Goal: Information Seeking & Learning: Learn about a topic

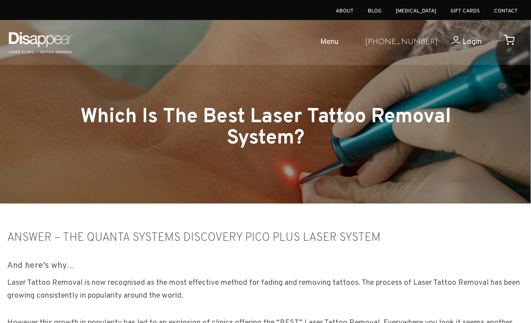
click at [339, 43] on span "Menu" at bounding box center [329, 42] width 18 height 13
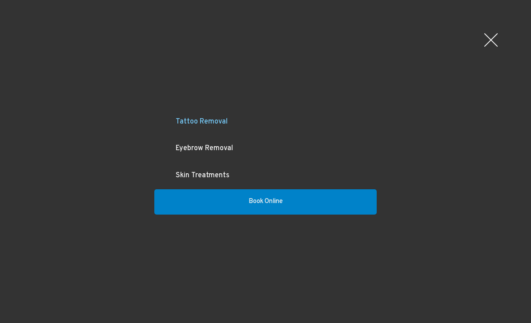
click at [202, 117] on link "Tattoo Removal" at bounding box center [265, 122] width 222 height 27
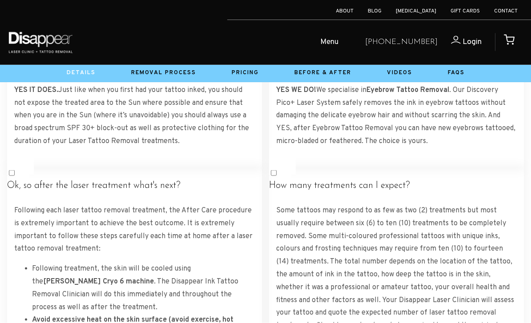
scroll to position [1639, 0]
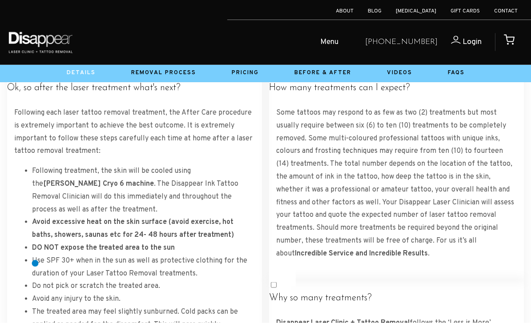
scroll to position [1737, 0]
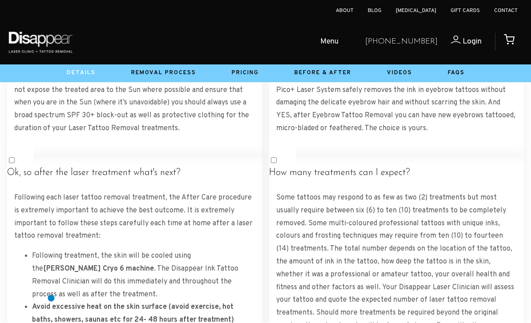
scroll to position [1651, 0]
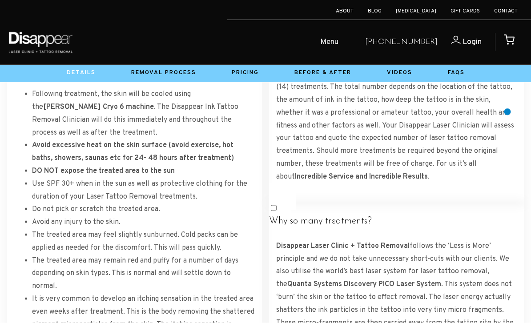
scroll to position [1814, 0]
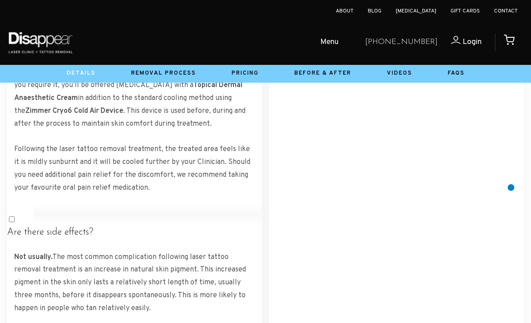
scroll to position [2214, 0]
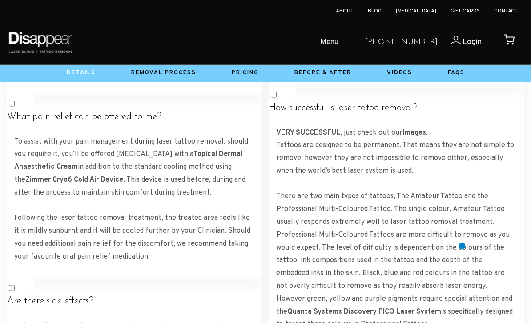
scroll to position [2146, 0]
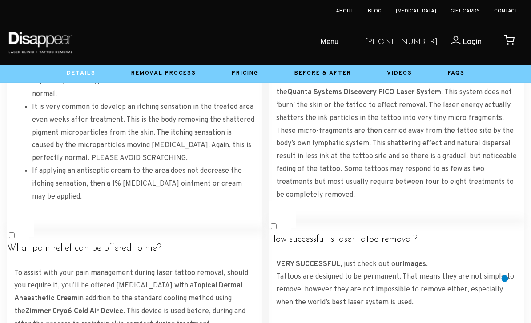
scroll to position [1993, 0]
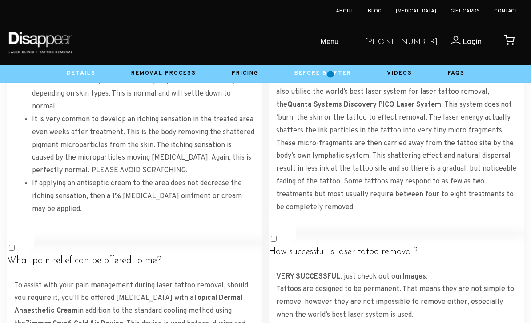
click at [331, 74] on link "Before & After" at bounding box center [323, 73] width 57 height 7
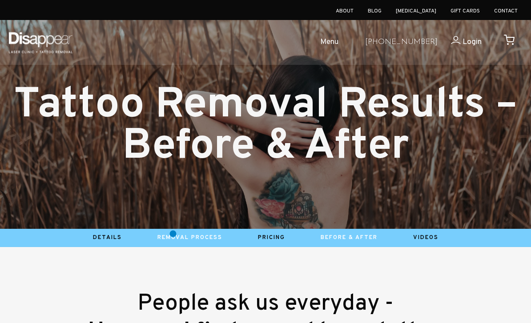
click at [173, 234] on link "Removal Process" at bounding box center [189, 237] width 65 height 7
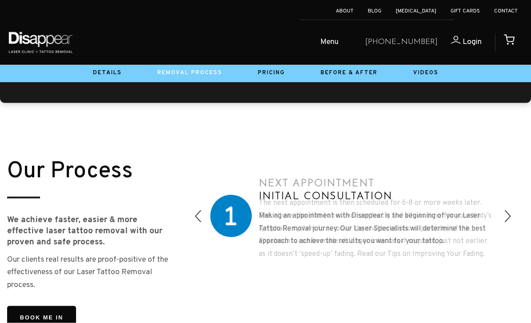
scroll to position [775, 0]
